Goal: Transaction & Acquisition: Purchase product/service

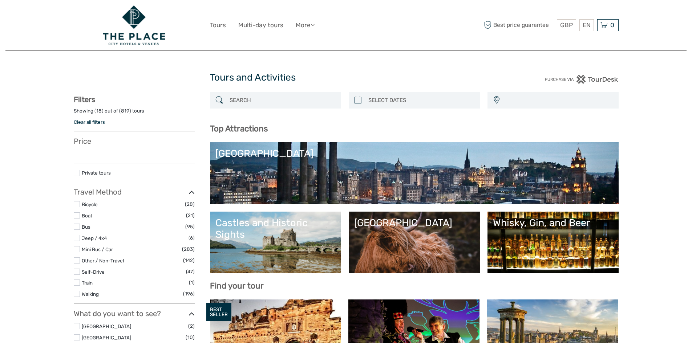
select select
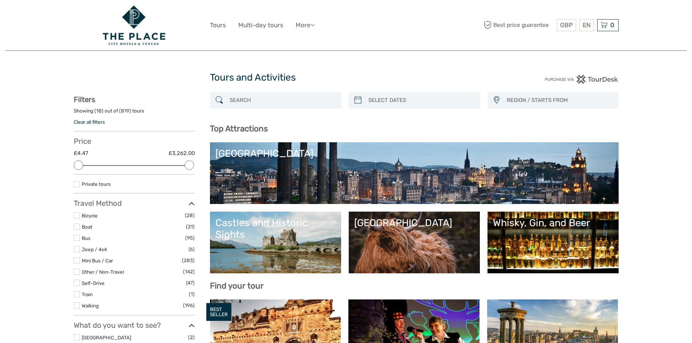
click at [282, 100] on input "search" at bounding box center [282, 100] width 111 height 13
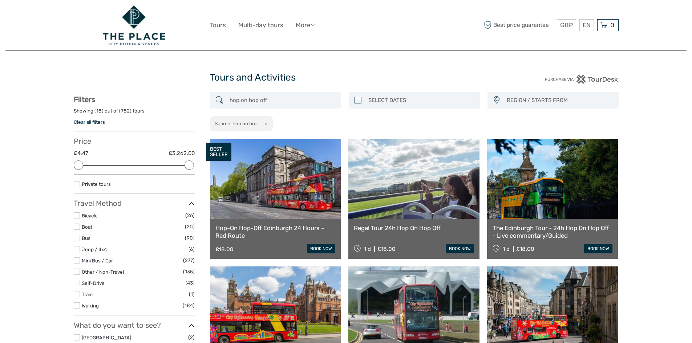
type input "hop on hop off"
click at [517, 101] on span "REGION / STARTS FROM" at bounding box center [560, 100] width 112 height 12
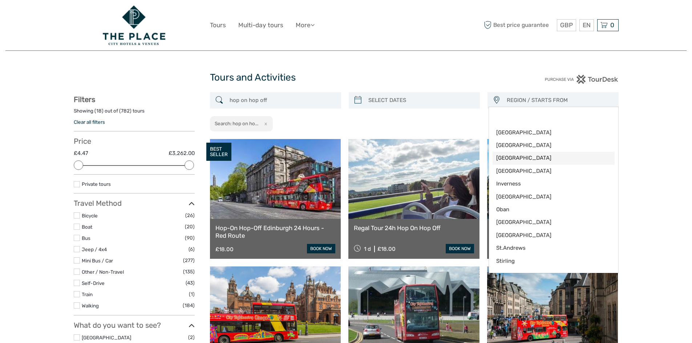
click at [518, 158] on span "[GEOGRAPHIC_DATA]" at bounding box center [547, 158] width 102 height 8
select select "[GEOGRAPHIC_DATA]"
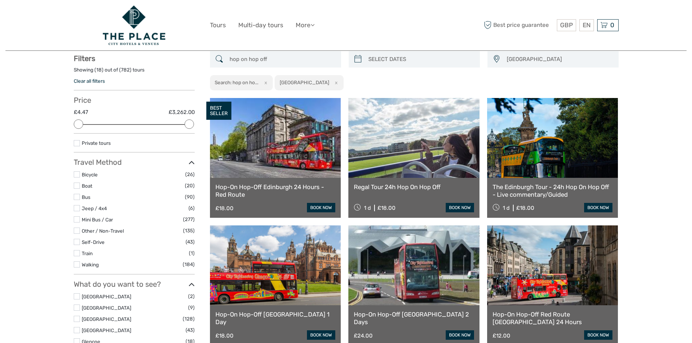
scroll to position [41, 0]
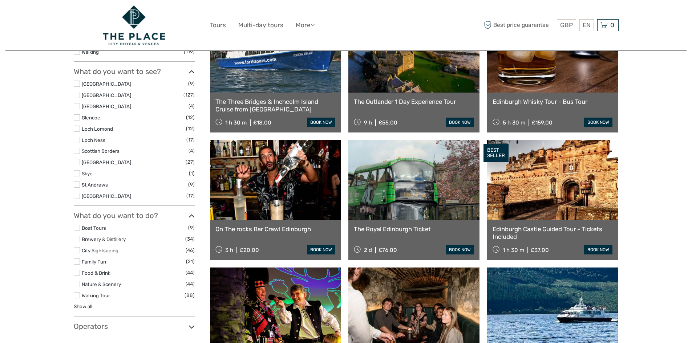
scroll to position [332, 0]
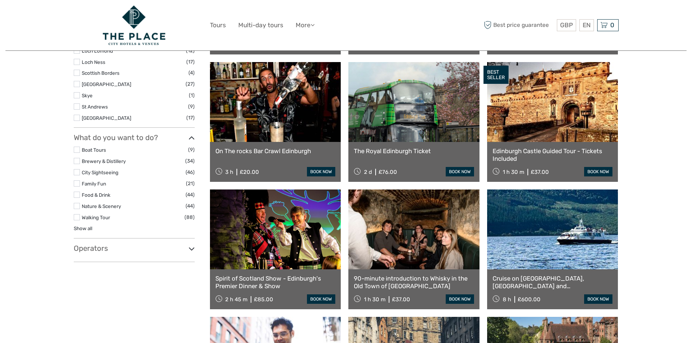
click at [403, 155] on link "The Royal Edinburgh Ticket" at bounding box center [414, 151] width 120 height 7
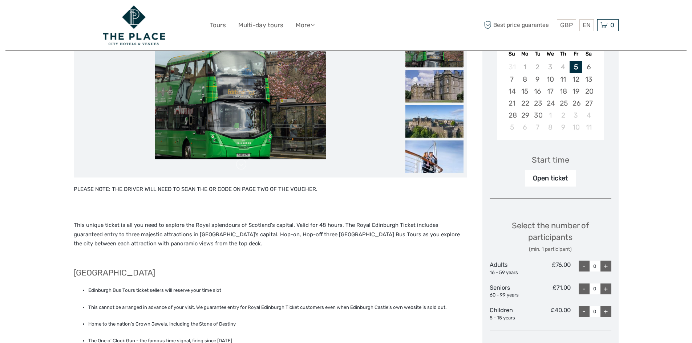
scroll to position [218, 0]
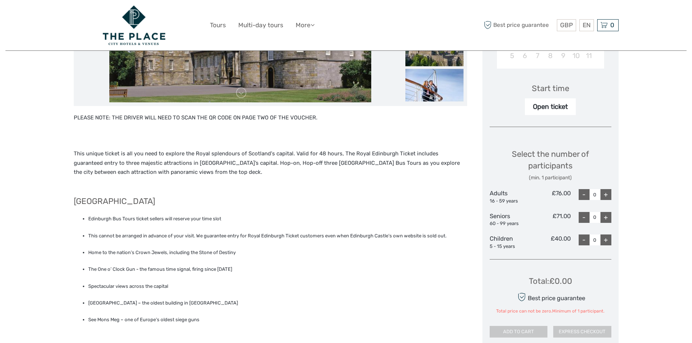
click at [607, 219] on div "+" at bounding box center [606, 217] width 11 height 11
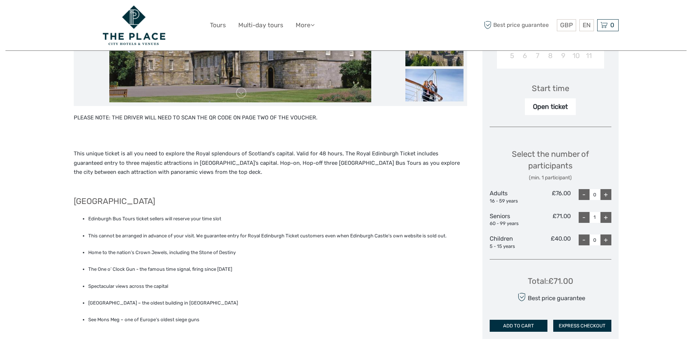
click at [607, 219] on div "+" at bounding box center [606, 217] width 11 height 11
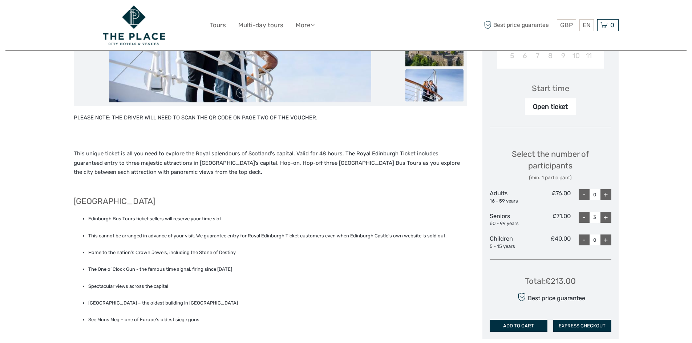
click at [582, 221] on div "-" at bounding box center [584, 217] width 11 height 11
type input "2"
click at [520, 330] on button "ADD TO CART" at bounding box center [519, 326] width 58 height 12
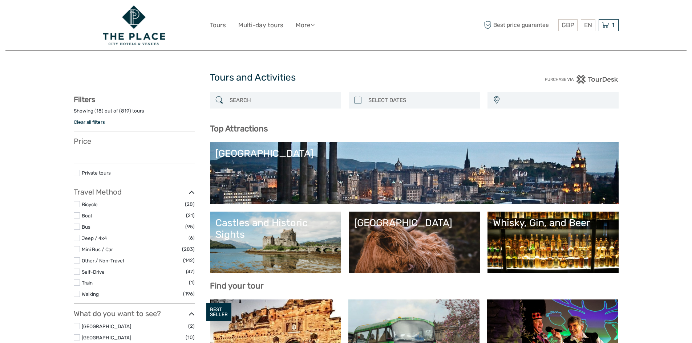
select select
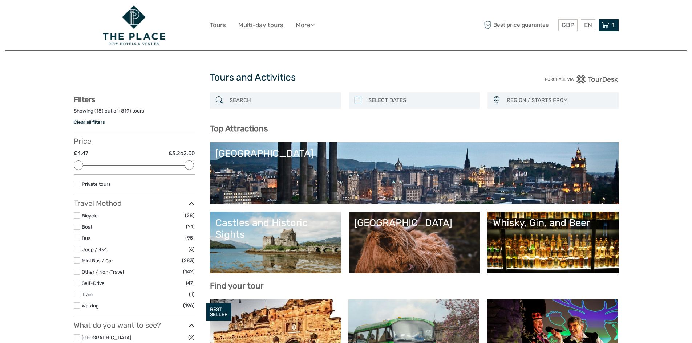
click at [610, 31] on div "1 Items The Royal Edinburgh Ticket 2x Seniors Friday, 05 September 2025 - 09:00…" at bounding box center [609, 25] width 20 height 12
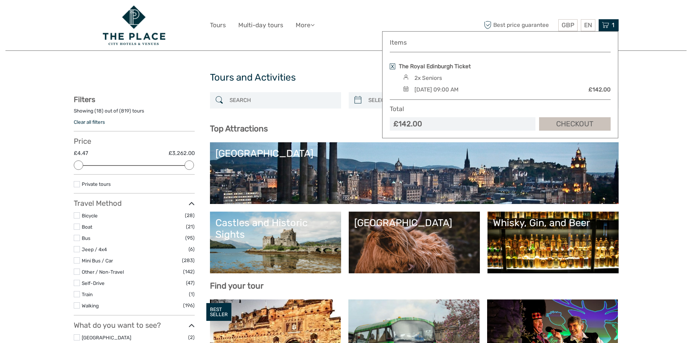
click at [578, 127] on link "Checkout" at bounding box center [575, 123] width 72 height 13
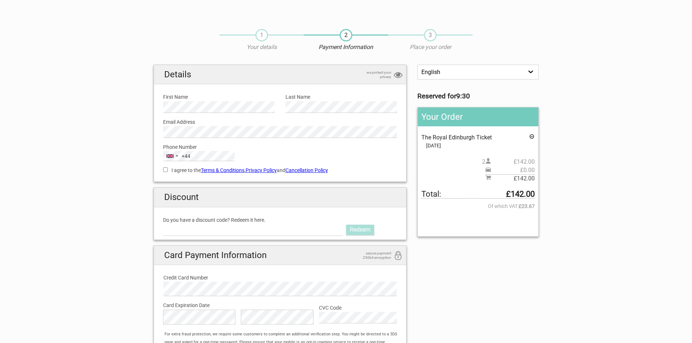
click at [166, 169] on input "I agree to the Terms & Conditions , Privacy Policy and Cancellation Policy" at bounding box center [165, 169] width 5 height 5
checkbox input "true"
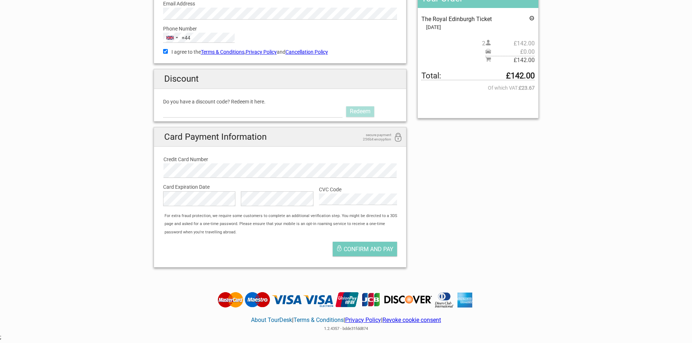
scroll to position [121, 0]
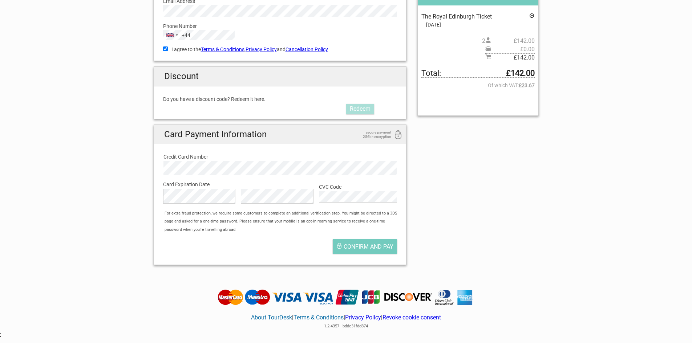
click at [444, 188] on div "English Español Deutsch Reserved for 8:47 Your Order The Royal Edinburgh Ticket…" at bounding box center [346, 107] width 396 height 327
click at [366, 243] on span "Confirm and pay" at bounding box center [369, 246] width 50 height 7
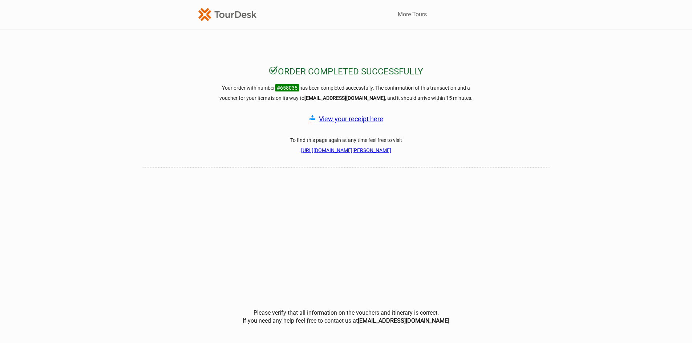
click at [372, 120] on link "View your receipt here" at bounding box center [351, 119] width 64 height 8
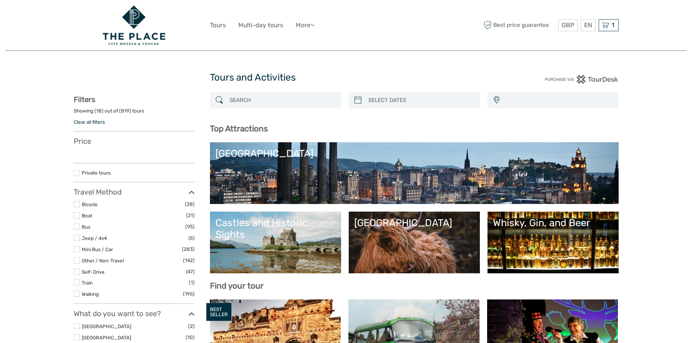
select select
